Goal: Task Accomplishment & Management: Manage account settings

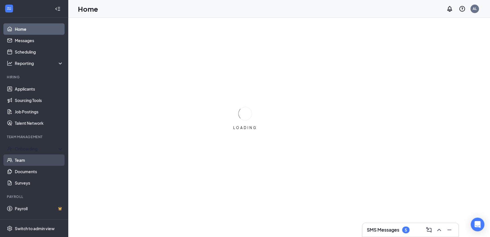
drag, startPoint x: 37, startPoint y: 146, endPoint x: 37, endPoint y: 155, distance: 9.1
click at [37, 146] on div "Onboarding" at bounding box center [37, 149] width 44 height 6
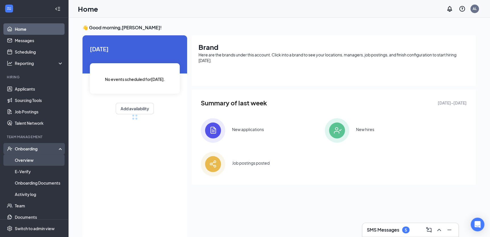
click at [35, 161] on link "Overview" at bounding box center [39, 159] width 49 height 11
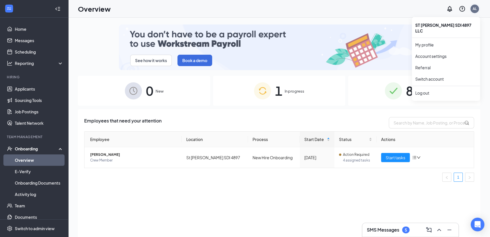
click at [475, 9] on div "AL" at bounding box center [475, 8] width 4 height 5
click at [425, 90] on div "Log out" at bounding box center [445, 93] width 61 height 6
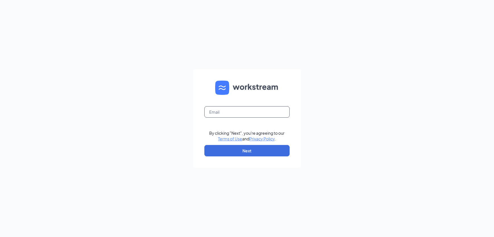
click at [239, 112] on input "text" at bounding box center [246, 111] width 85 height 11
type input "leslie_yates@hotmail.com"
click at [230, 146] on button "Next" at bounding box center [246, 150] width 85 height 11
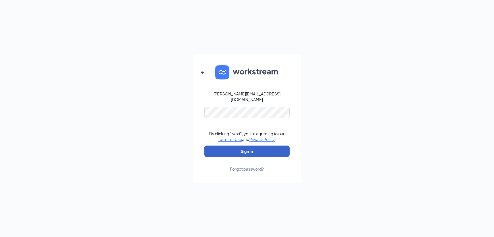
click at [230, 146] on button "Sign In" at bounding box center [246, 150] width 85 height 11
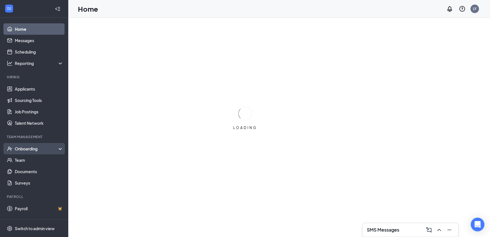
click at [24, 150] on div "Onboarding" at bounding box center [37, 149] width 44 height 6
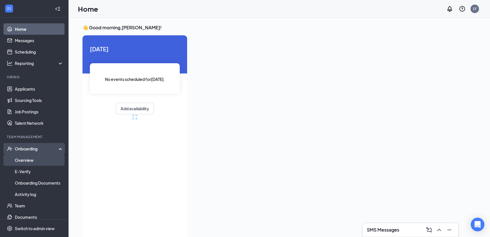
click at [25, 158] on link "Overview" at bounding box center [39, 159] width 49 height 11
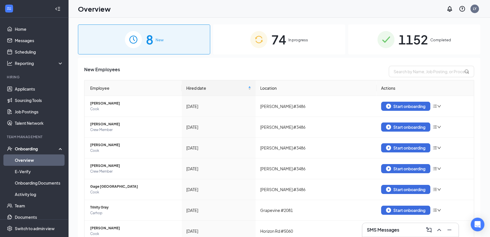
click at [409, 36] on span "1152" at bounding box center [413, 40] width 30 height 20
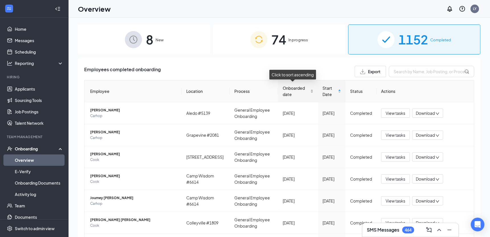
click at [309, 91] on div "Onboarded date" at bounding box center [297, 91] width 31 height 13
click at [308, 92] on div "Onboarded date" at bounding box center [297, 91] width 31 height 13
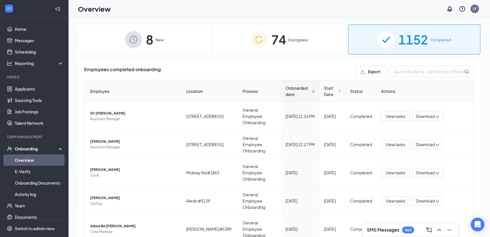
click at [283, 43] on span "74" at bounding box center [278, 40] width 15 height 20
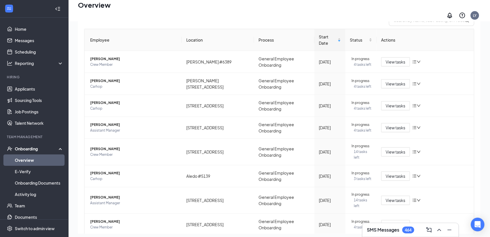
scroll to position [86, 0]
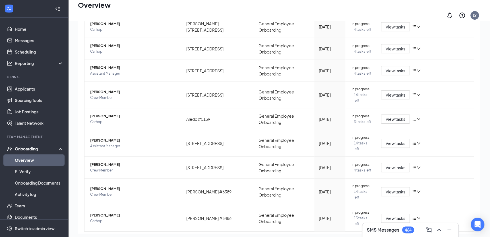
click at [363, 236] on link "2" at bounding box center [367, 240] width 9 height 9
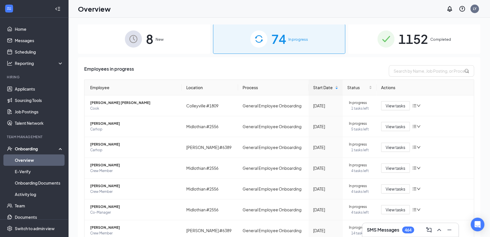
click at [404, 37] on span "1152" at bounding box center [413, 39] width 30 height 20
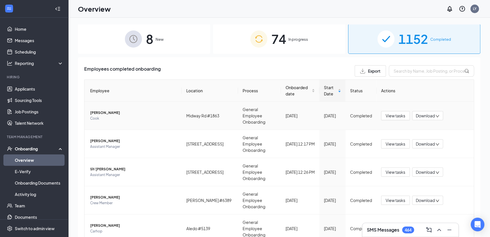
click at [105, 110] on span "[PERSON_NAME]" at bounding box center [133, 113] width 87 height 6
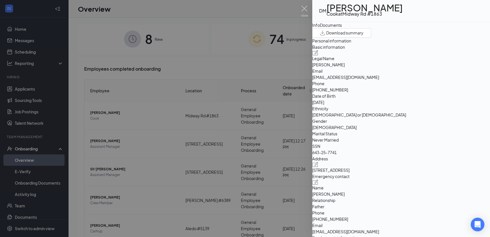
click at [318, 55] on img at bounding box center [315, 52] width 6 height 5
type input "[PHONE_NUMBER]"
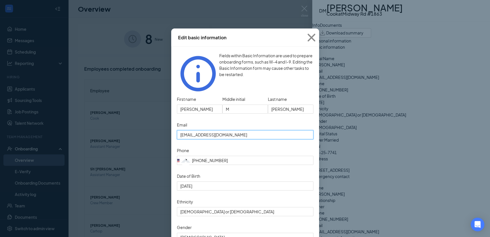
drag, startPoint x: 231, startPoint y: 121, endPoint x: 136, endPoint y: 125, distance: 95.3
click at [136, 125] on div "Edit basic information Fields within Basic Information are used to prepare onbo…" at bounding box center [245, 118] width 490 height 237
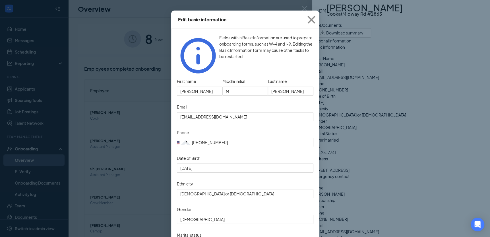
scroll to position [90, 0]
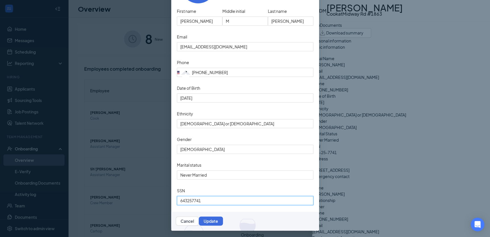
drag, startPoint x: 225, startPoint y: 198, endPoint x: 143, endPoint y: 198, distance: 81.9
click at [142, 198] on div "Edit basic information Fields within Basic Information are used to prepare onbo…" at bounding box center [245, 118] width 490 height 237
click at [270, 215] on img at bounding box center [245, 220] width 148 height 19
click at [199, 217] on button "Cancel" at bounding box center [187, 220] width 23 height 9
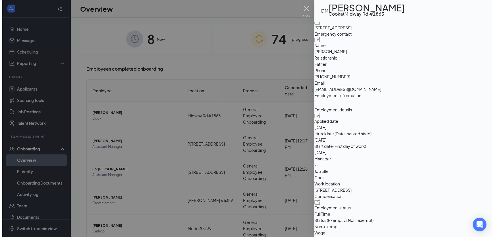
scroll to position [0, 0]
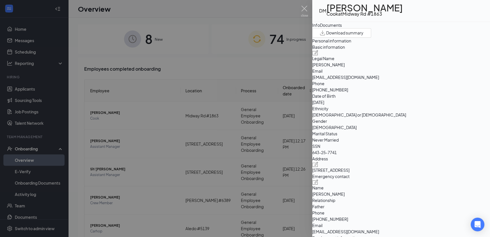
click at [342, 28] on div "Documents" at bounding box center [331, 25] width 22 height 6
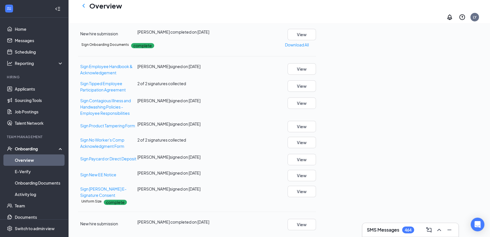
scroll to position [288, 0]
click at [316, 40] on button "View" at bounding box center [301, 34] width 28 height 11
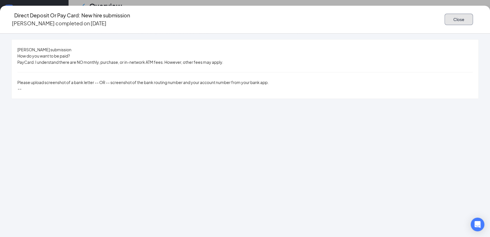
click at [444, 14] on button "Close" at bounding box center [458, 19] width 28 height 11
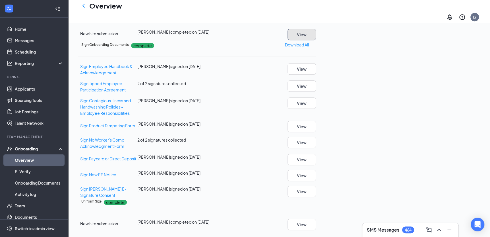
scroll to position [317, 0]
click at [136, 156] on span "Sign Paycard or Direct Deposit" at bounding box center [108, 158] width 56 height 5
click at [316, 28] on div "Direct Deposit Or Pay Card complete New hire submission [PERSON_NAME] completed…" at bounding box center [197, 25] width 238 height 32
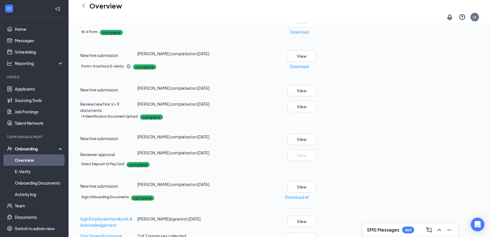
scroll to position [0, 0]
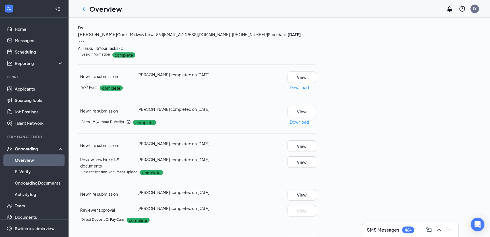
click at [28, 150] on div "Onboarding" at bounding box center [37, 149] width 44 height 6
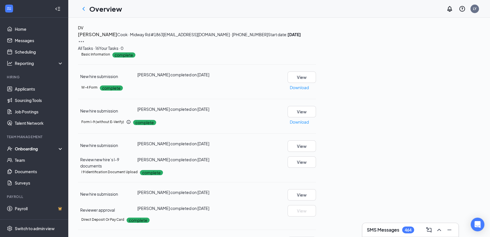
click at [36, 148] on div "Onboarding" at bounding box center [37, 149] width 44 height 6
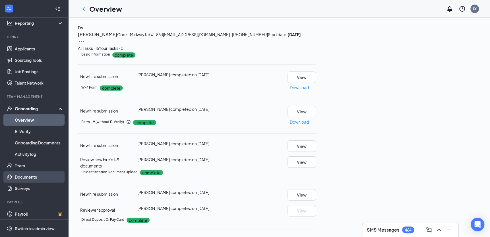
scroll to position [43, 0]
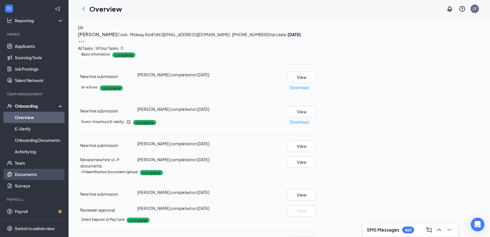
click at [35, 176] on link "Documents" at bounding box center [39, 173] width 49 height 11
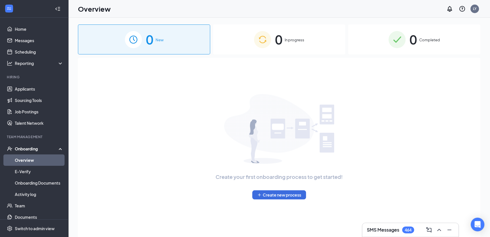
click at [424, 42] on span "Completed" at bounding box center [429, 40] width 21 height 6
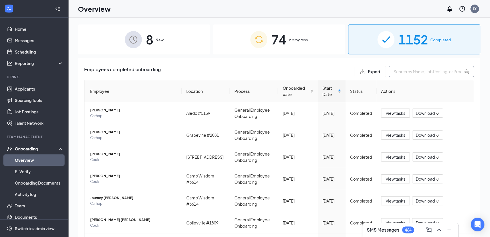
click at [405, 74] on input "text" at bounding box center [431, 71] width 85 height 11
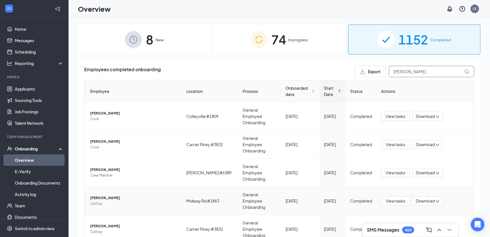
type input "[PERSON_NAME]"
click at [111, 195] on span "Zafiro T Hernandez" at bounding box center [133, 198] width 87 height 6
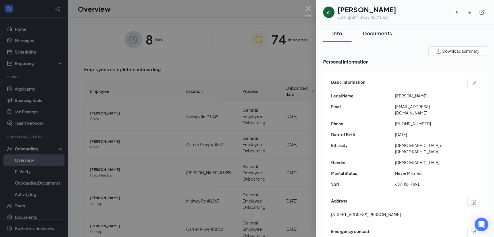
click at [378, 37] on button "Documents" at bounding box center [377, 33] width 40 height 17
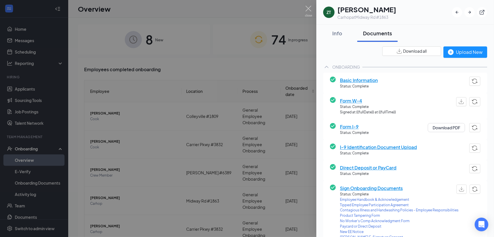
click at [379, 167] on span "Direct Deposit or PayCard" at bounding box center [368, 167] width 57 height 7
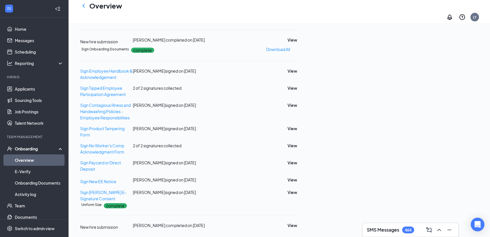
scroll to position [260, 0]
click at [297, 43] on button "View" at bounding box center [292, 40] width 10 height 6
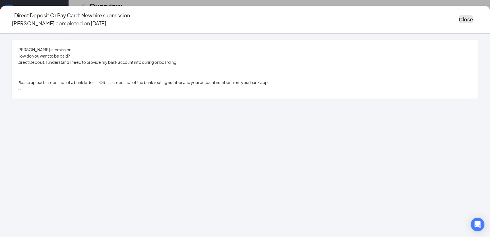
click at [459, 18] on button "Close" at bounding box center [466, 19] width 14 height 8
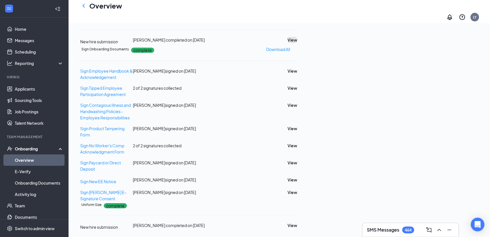
scroll to position [317, 0]
click at [121, 160] on span "Sign Paycard or Direct Deposit" at bounding box center [100, 165] width 41 height 11
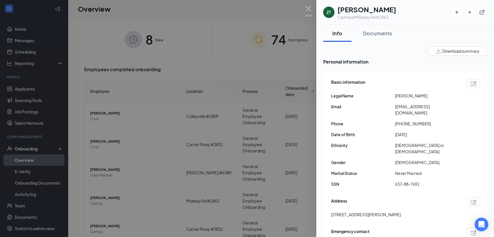
click at [84, 73] on div at bounding box center [247, 118] width 494 height 237
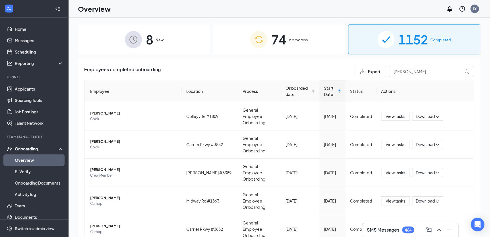
click at [148, 45] on span "8" at bounding box center [149, 40] width 7 height 20
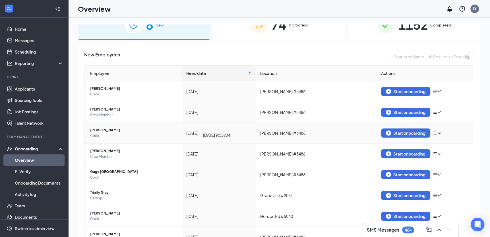
scroll to position [28, 0]
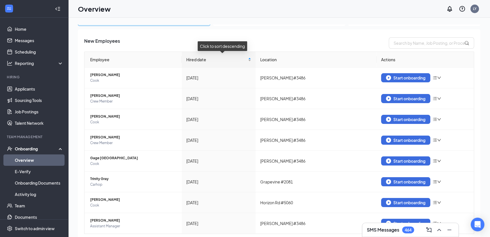
click at [251, 60] on div "Hired date" at bounding box center [218, 59] width 65 height 6
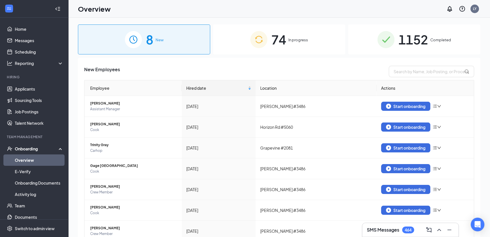
click at [399, 43] on span "1152" at bounding box center [413, 40] width 30 height 20
